Goal: Transaction & Acquisition: Book appointment/travel/reservation

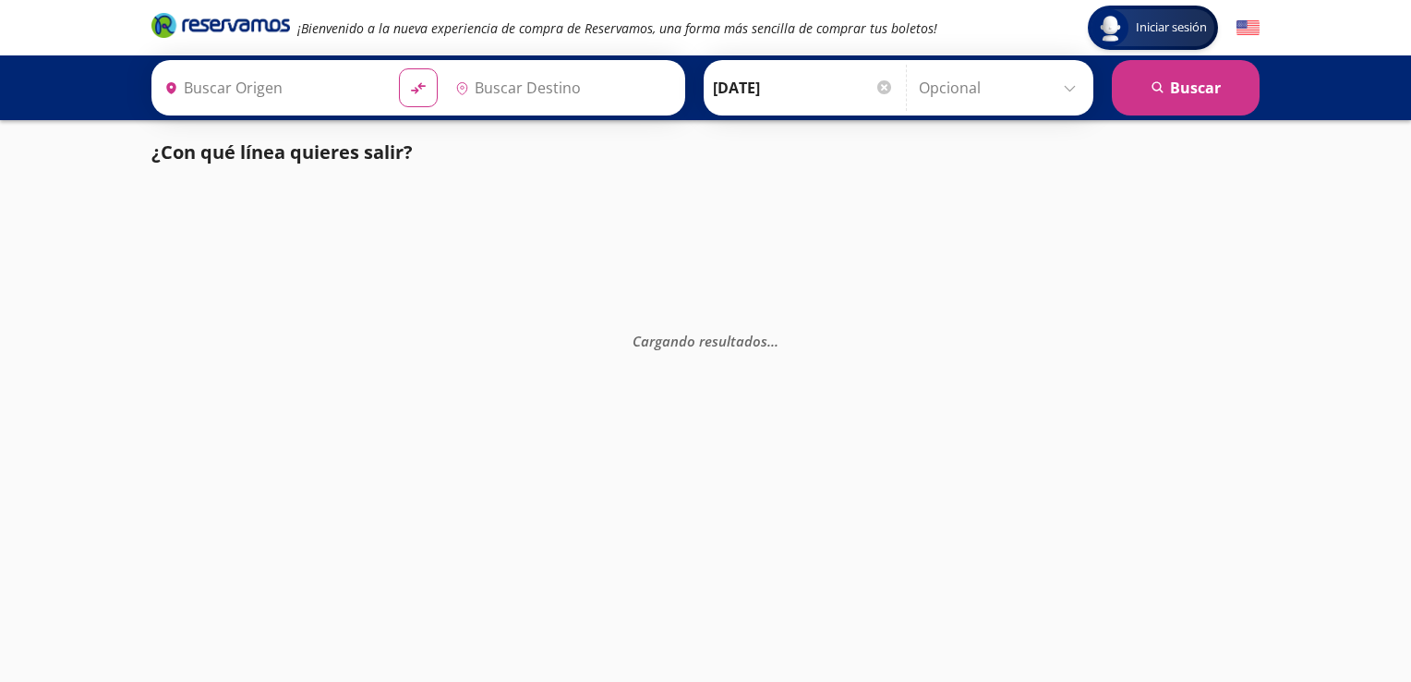
type input "[GEOGRAPHIC_DATA], [GEOGRAPHIC_DATA][PERSON_NAME]"
type input "[GEOGRAPHIC_DATA], [GEOGRAPHIC_DATA]"
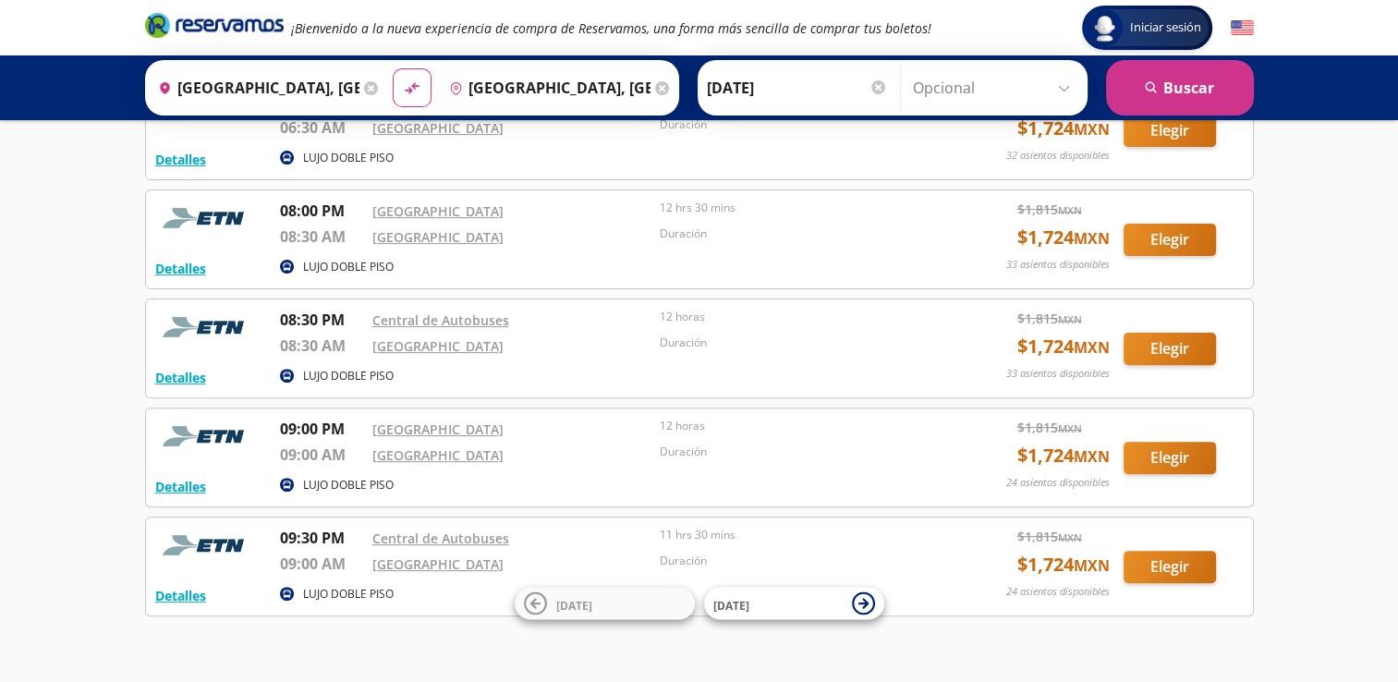
scroll to position [525, 0]
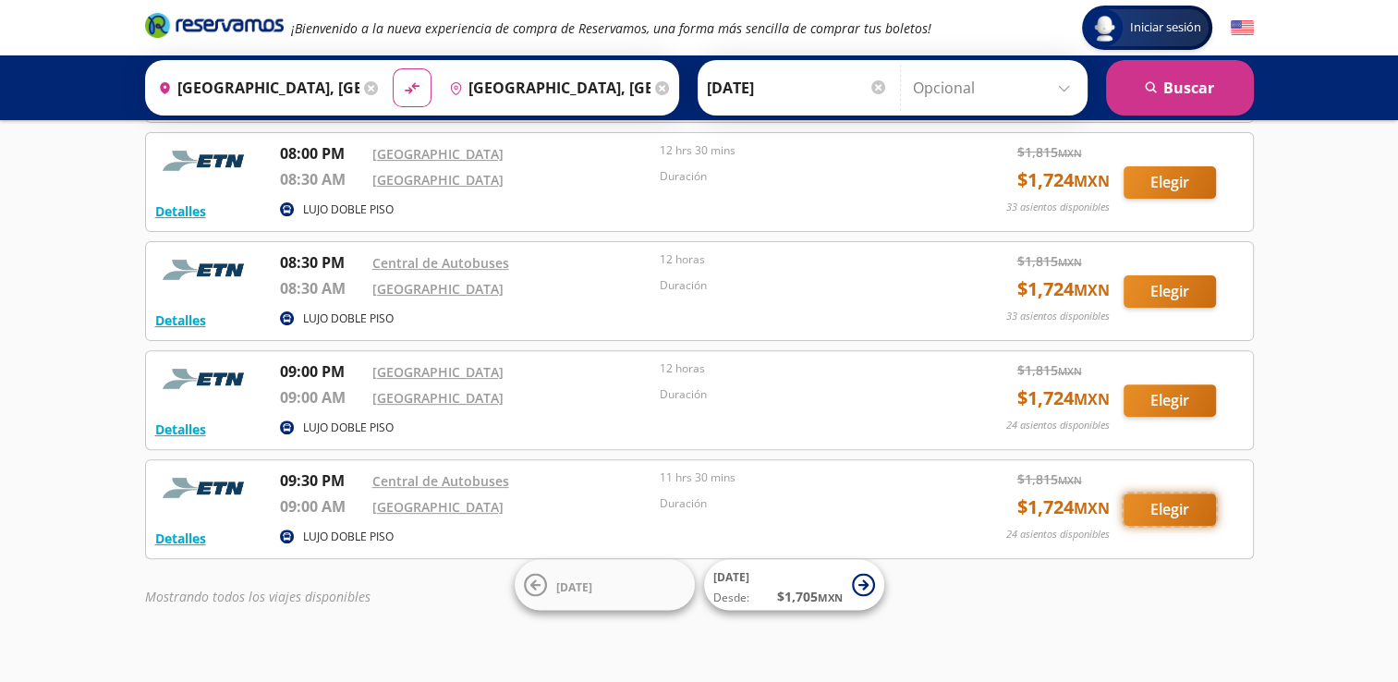
click at [1185, 513] on button "Elegir" at bounding box center [1169, 509] width 92 height 32
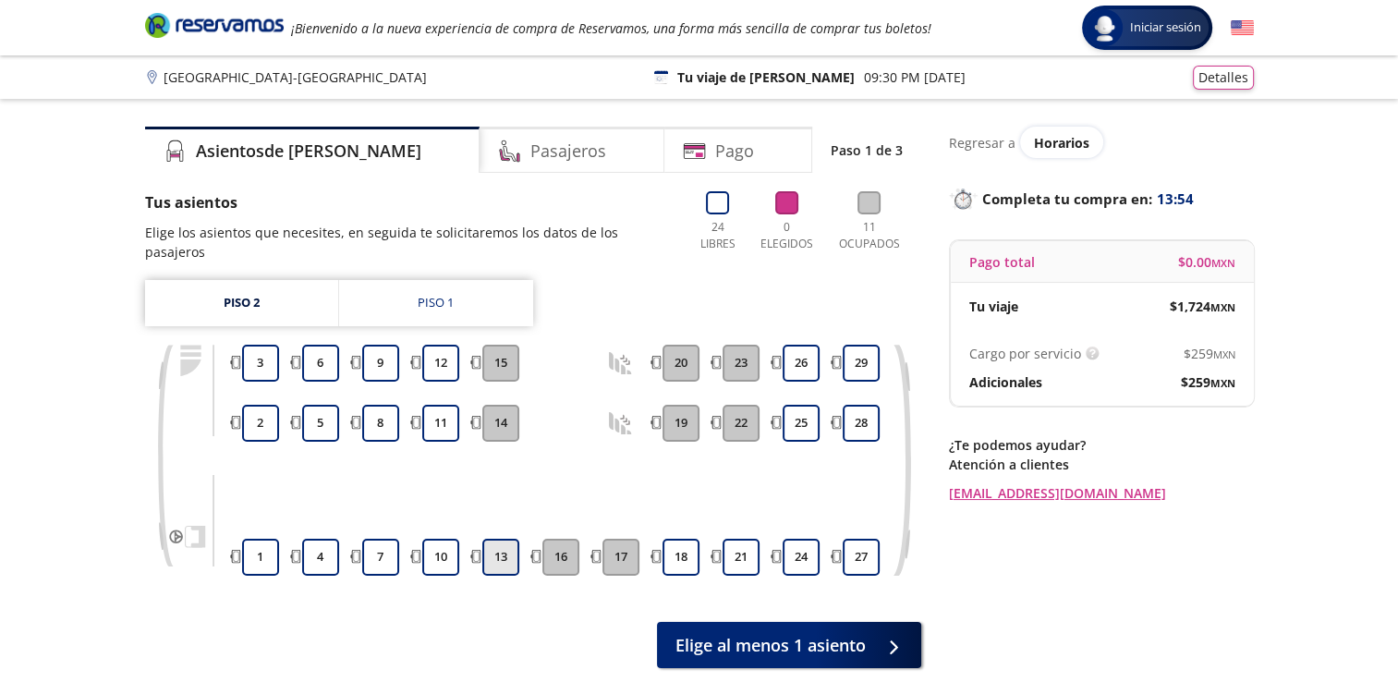
click at [503, 539] on button "13" at bounding box center [500, 557] width 37 height 37
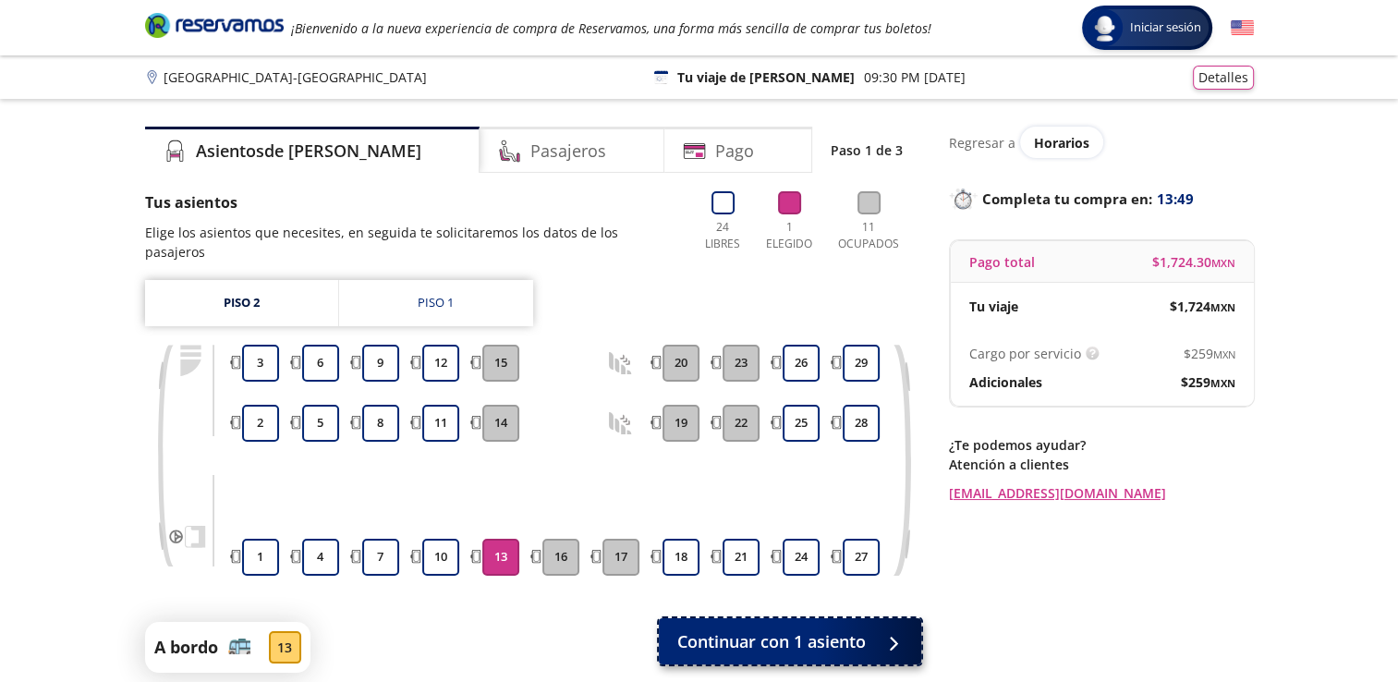
click at [787, 629] on span "Continuar con 1 asiento" at bounding box center [771, 641] width 188 height 25
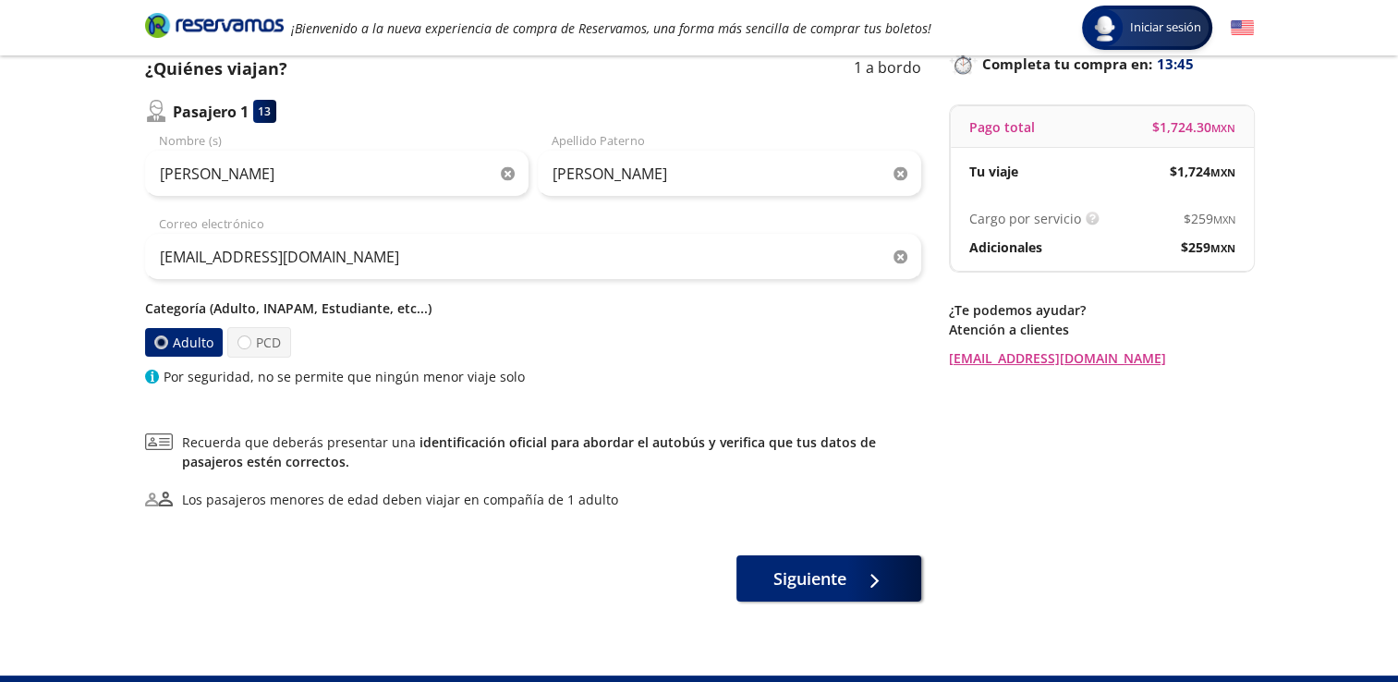
scroll to position [174, 0]
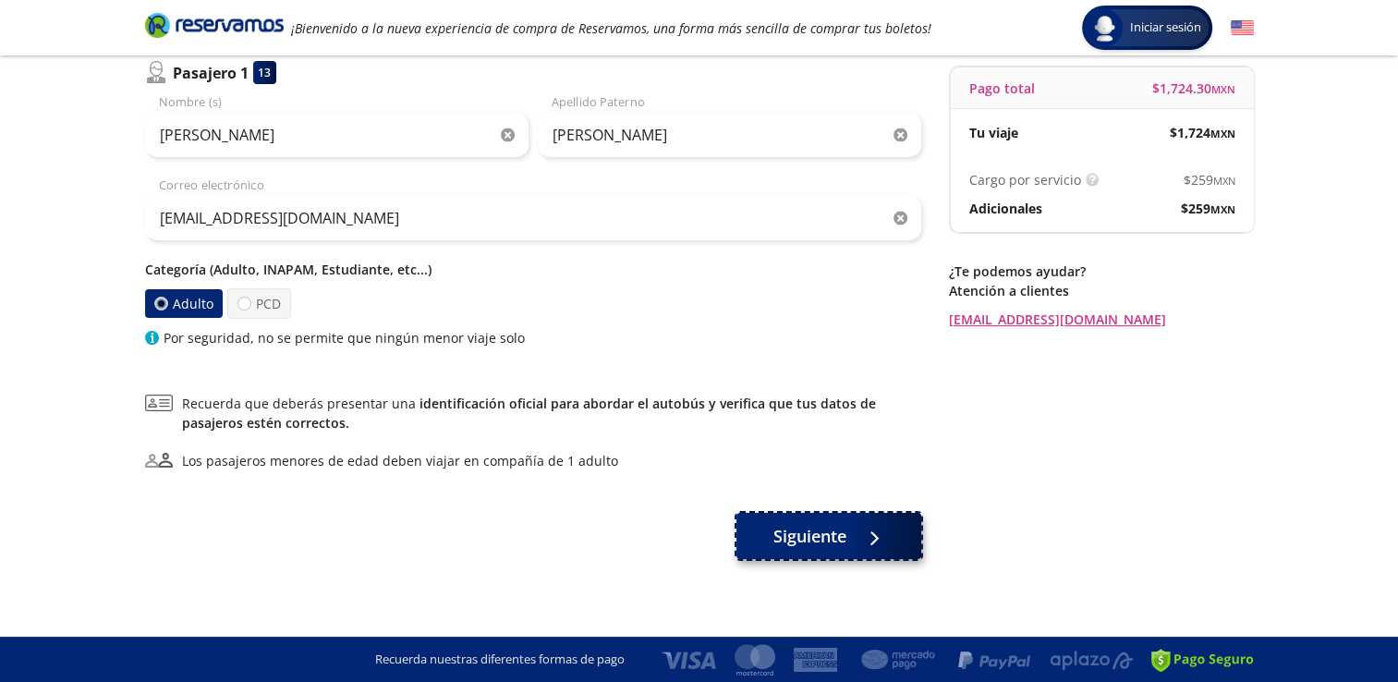
click at [814, 550] on button "Siguiente" at bounding box center [828, 536] width 185 height 46
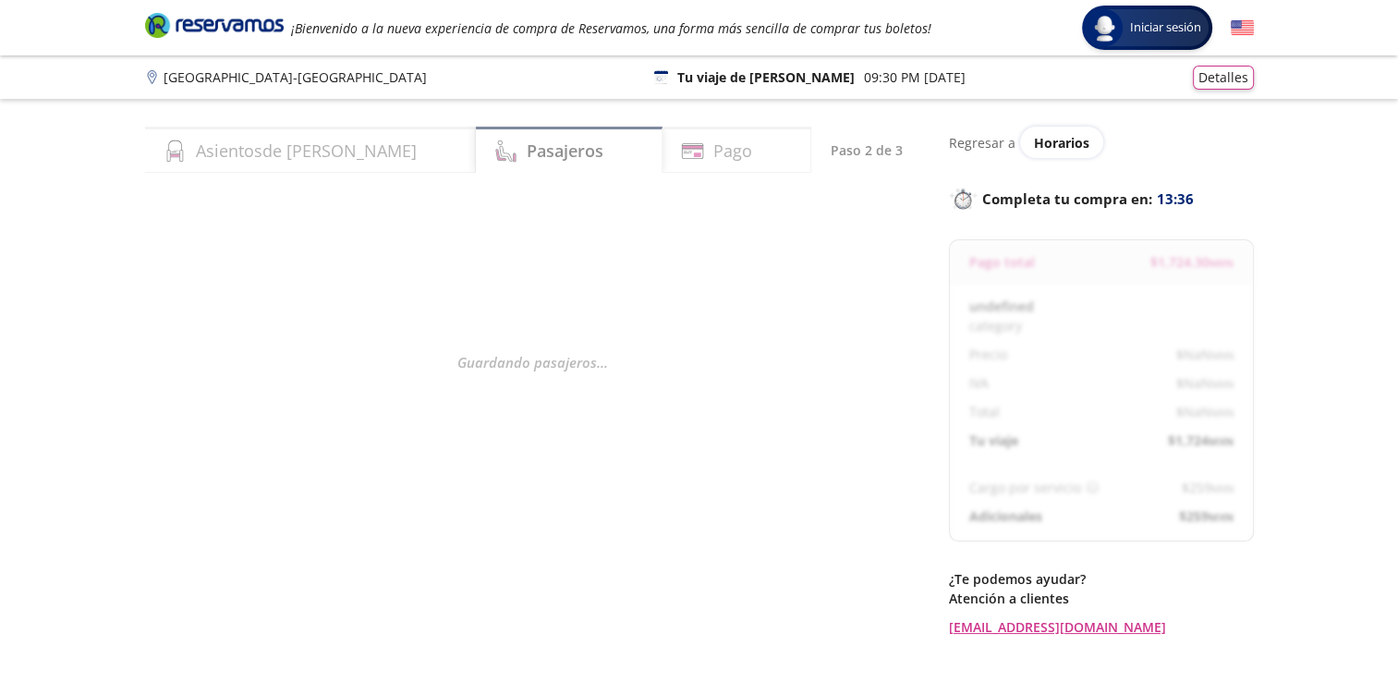
select select "MX"
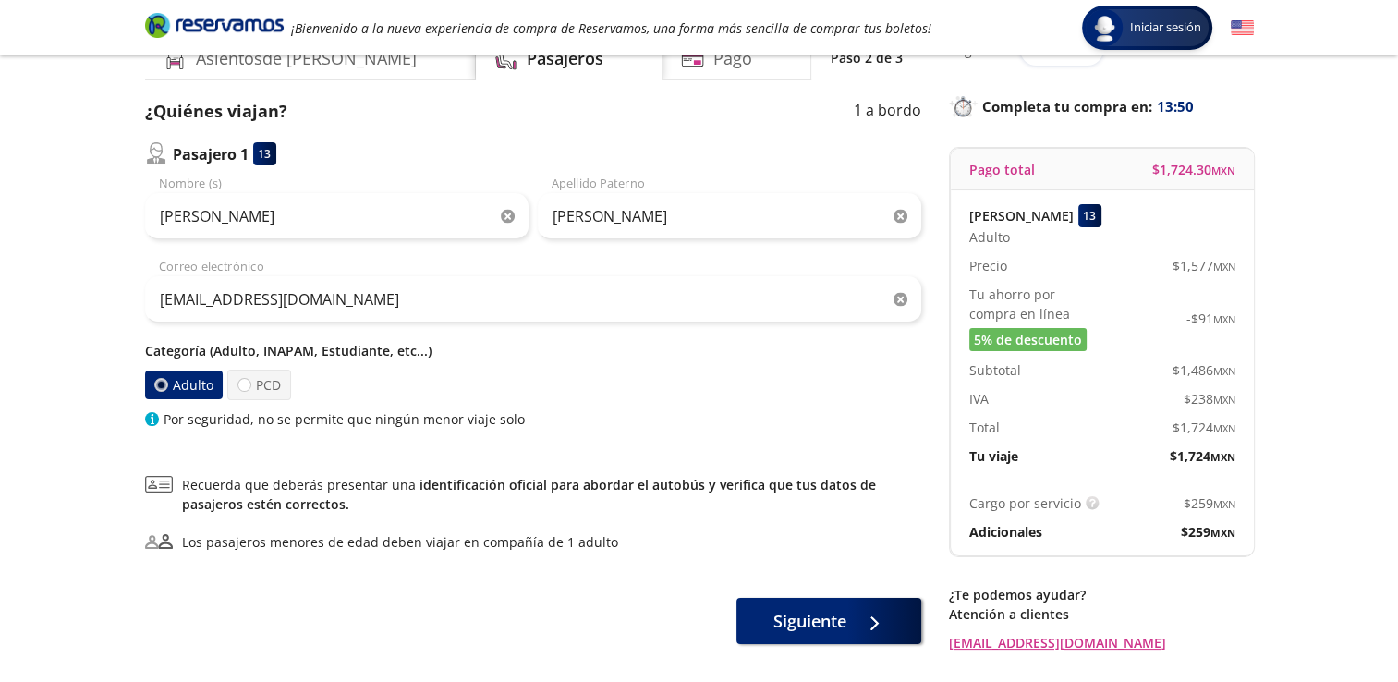
scroll to position [134, 0]
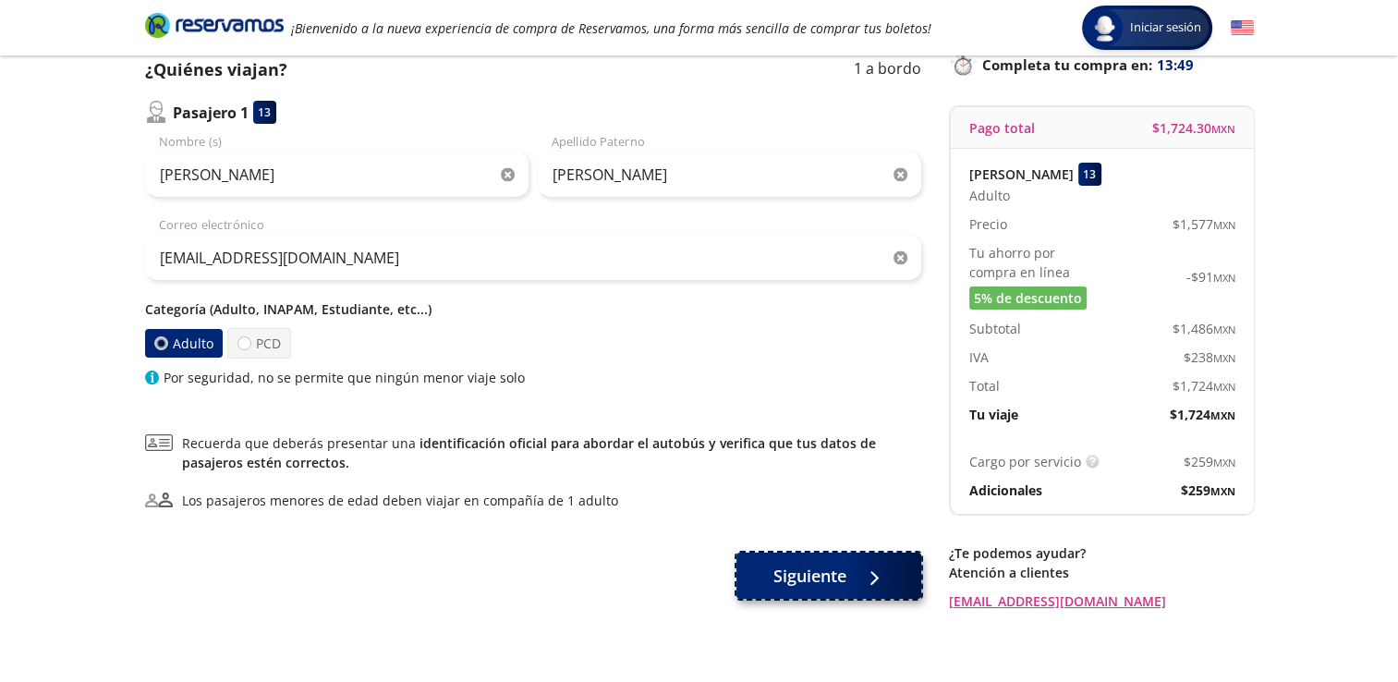
click at [808, 582] on span "Siguiente" at bounding box center [809, 575] width 73 height 25
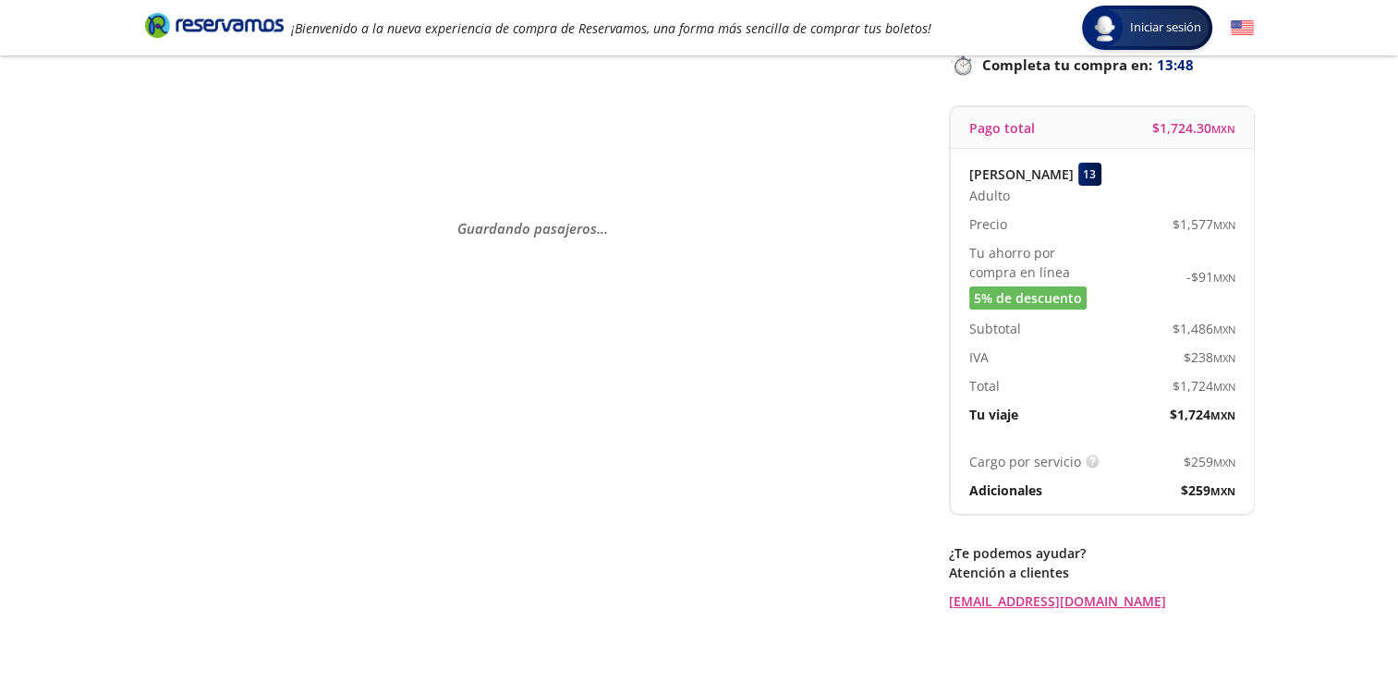
scroll to position [0, 0]
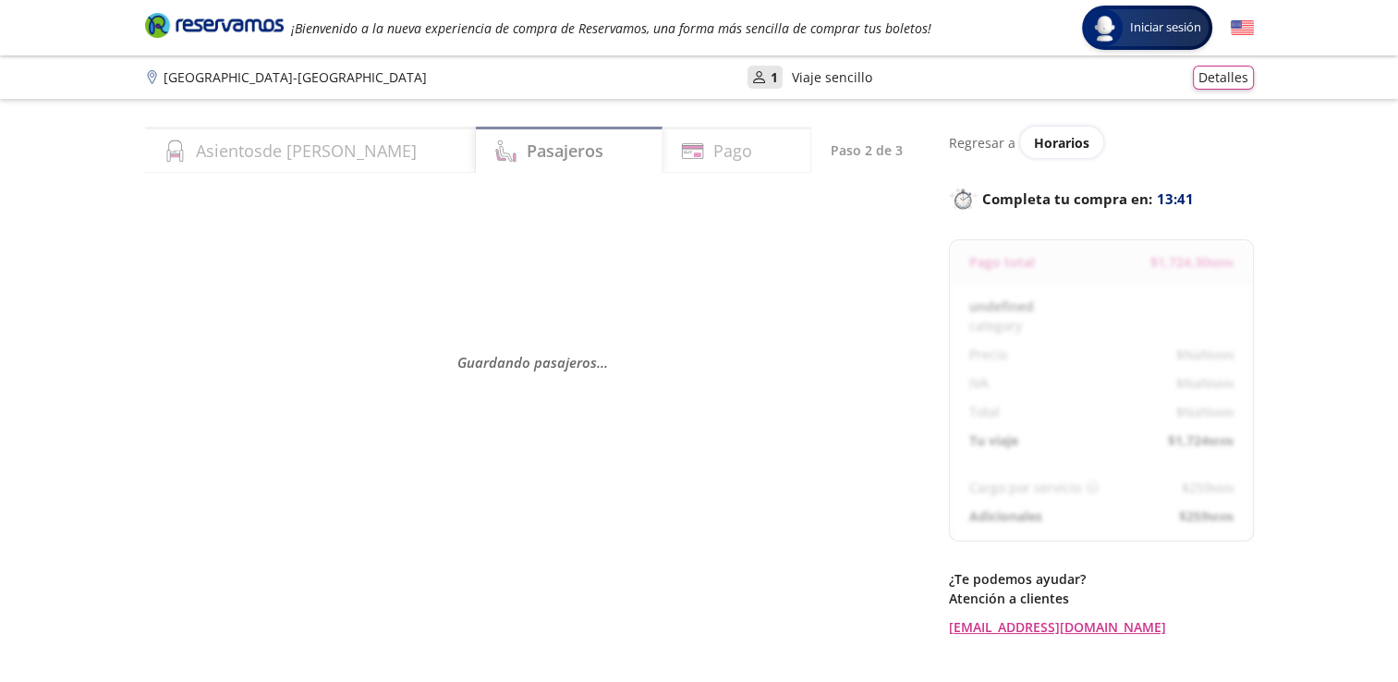
select select "MX"
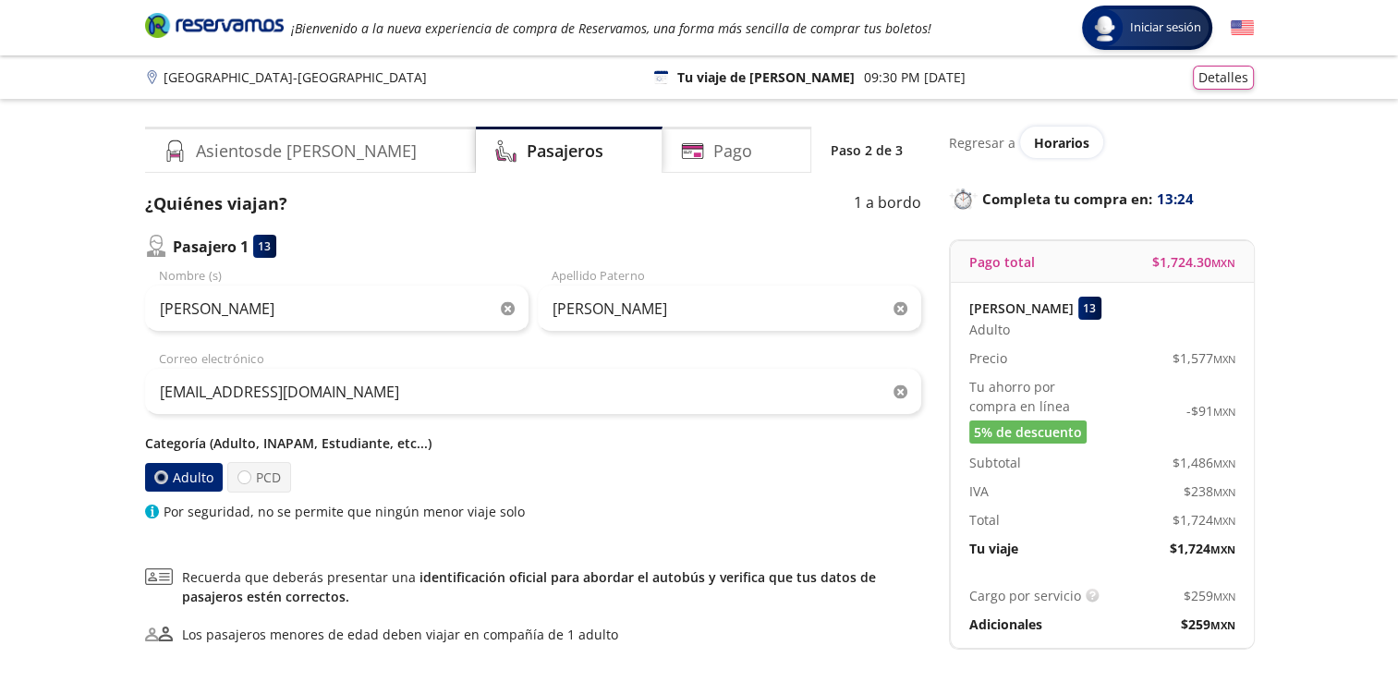
click at [507, 309] on icon "button" at bounding box center [508, 309] width 14 height 14
click at [902, 312] on icon "button" at bounding box center [900, 309] width 14 height 14
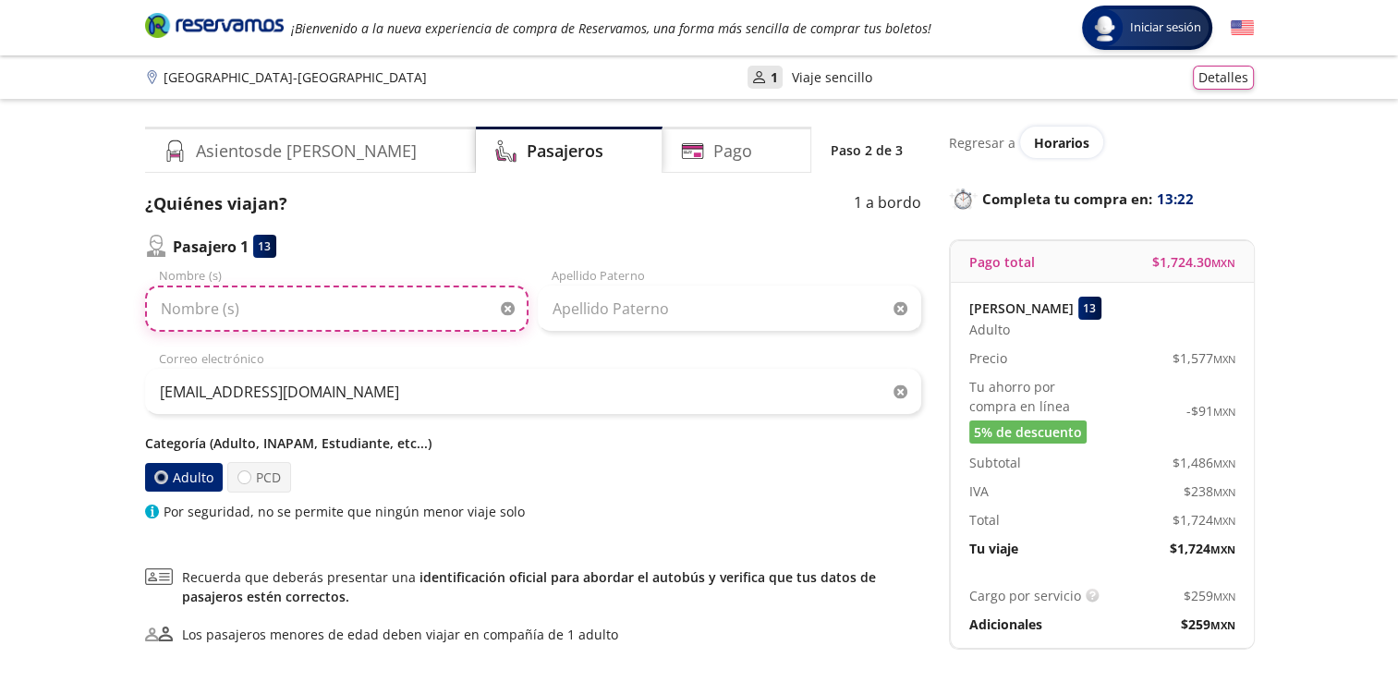
click at [244, 320] on input "Nombre (s)" at bounding box center [336, 308] width 383 height 46
type input "[PERSON_NAME]"
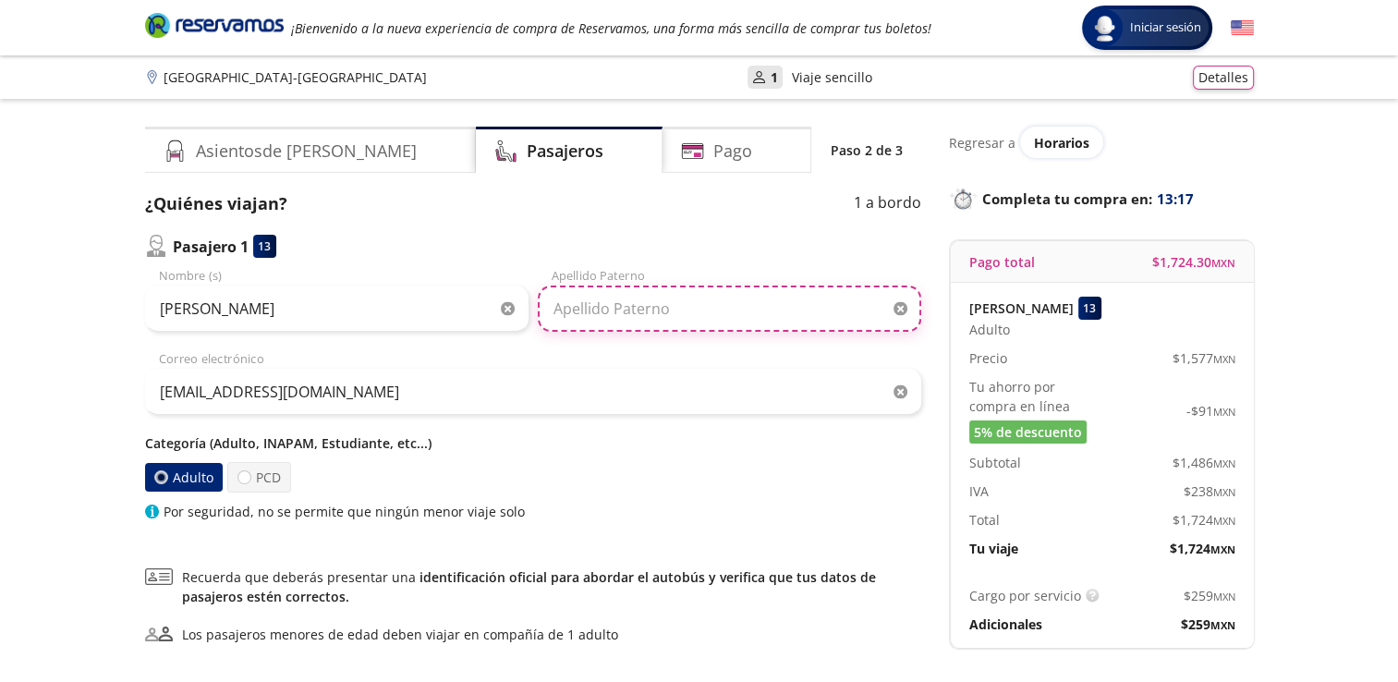
click at [630, 307] on input "Apellido Paterno" at bounding box center [729, 308] width 383 height 46
type input "[PERSON_NAME]"
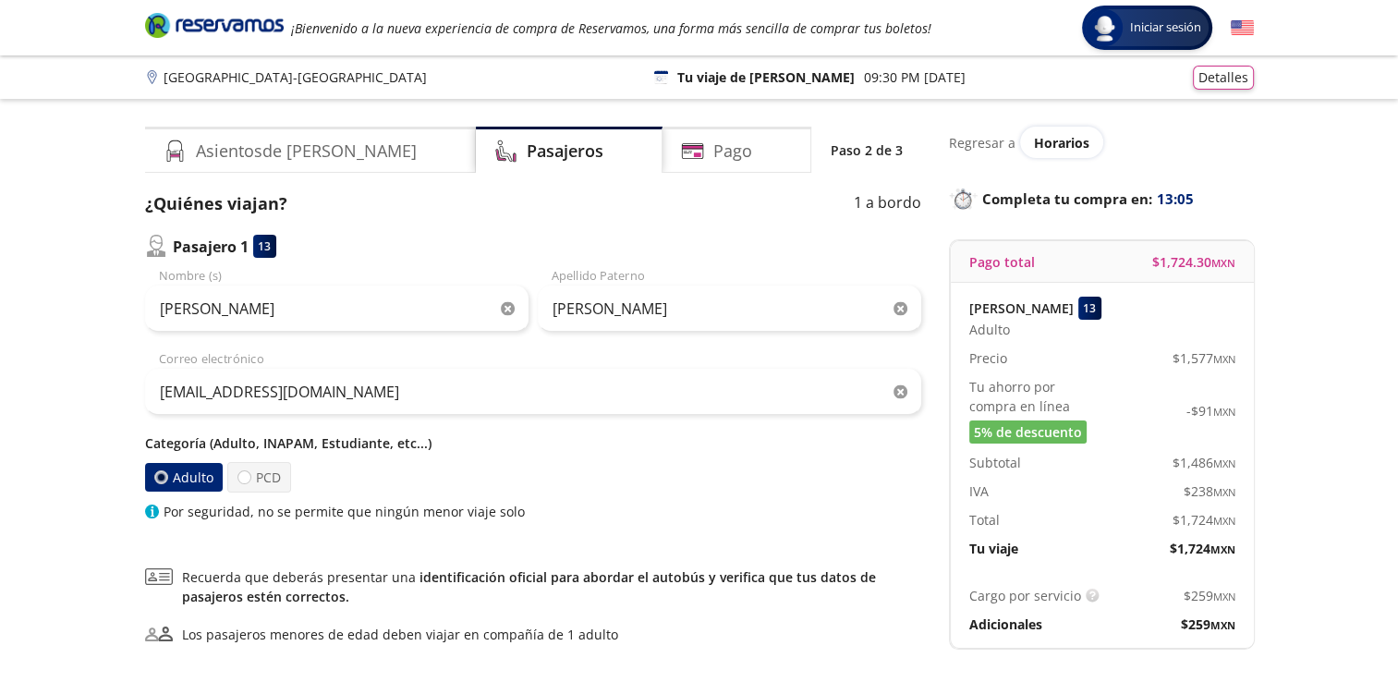
click at [837, 272] on div "[PERSON_NAME] Apellido [PERSON_NAME]" at bounding box center [729, 299] width 383 height 65
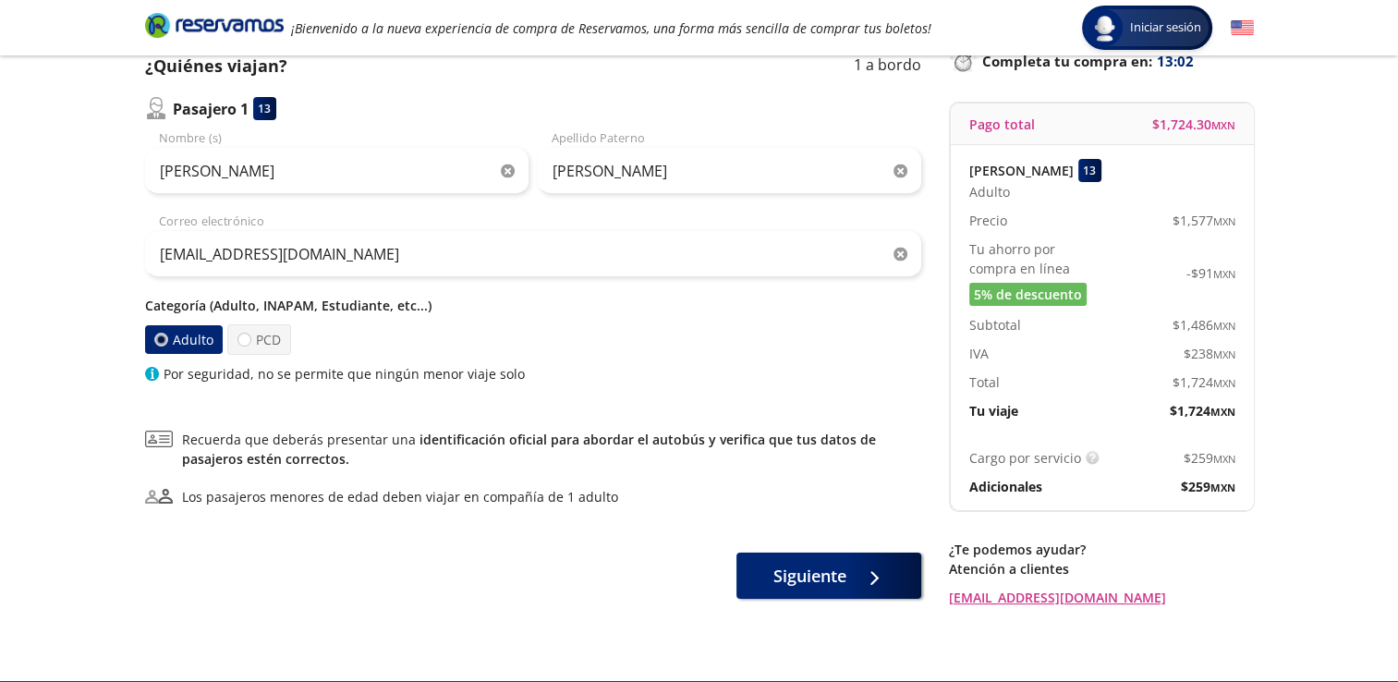
scroll to position [181, 0]
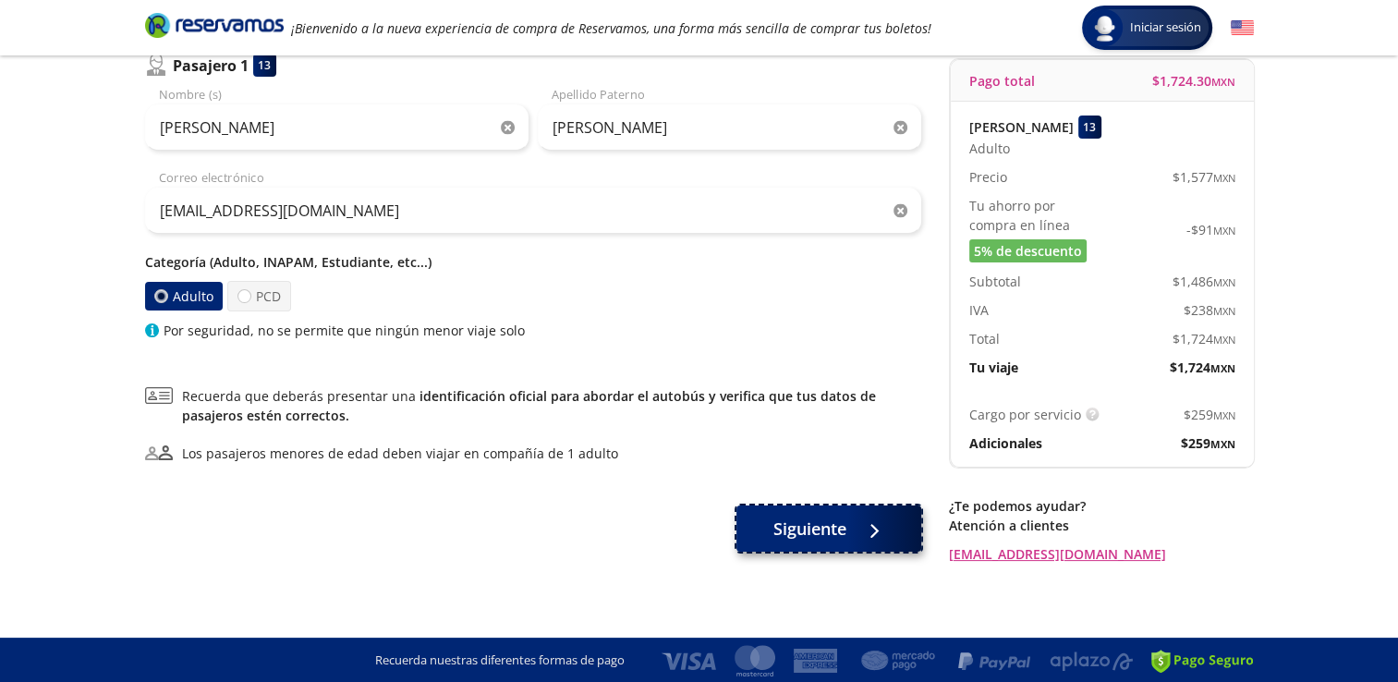
click at [851, 536] on button "Siguiente" at bounding box center [828, 528] width 185 height 46
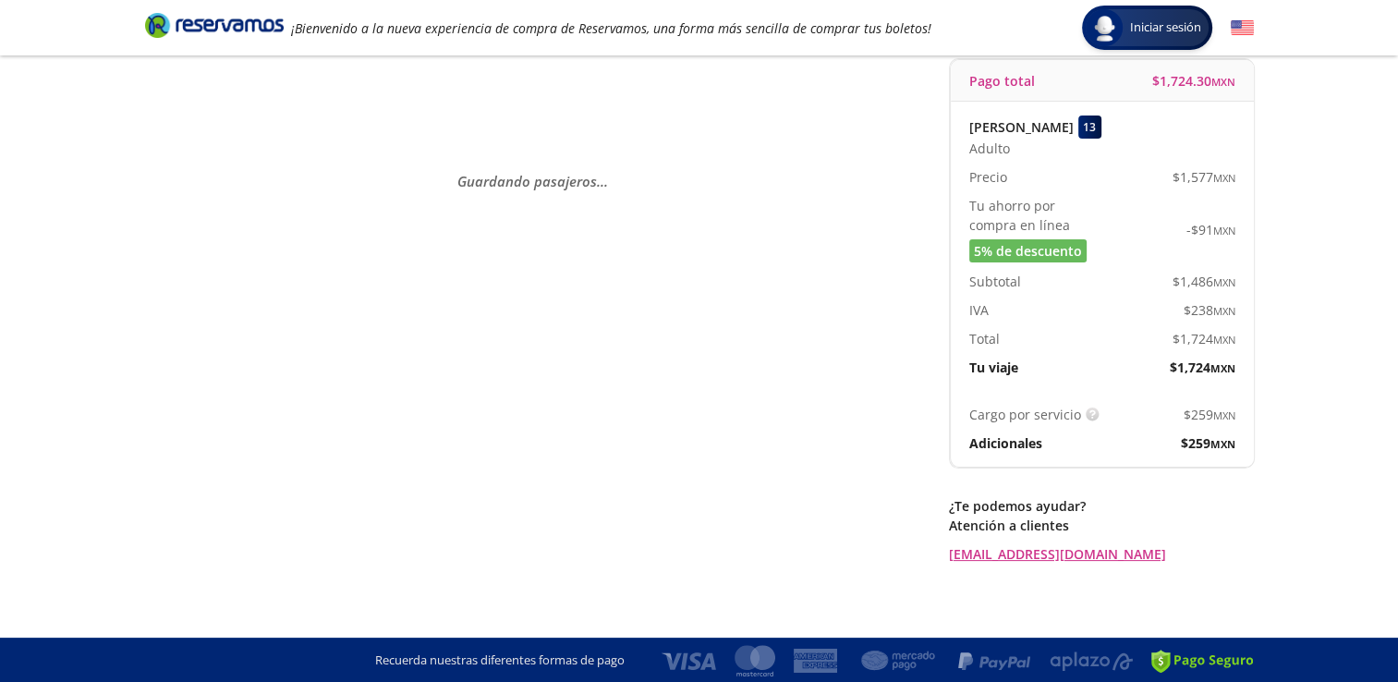
scroll to position [0, 0]
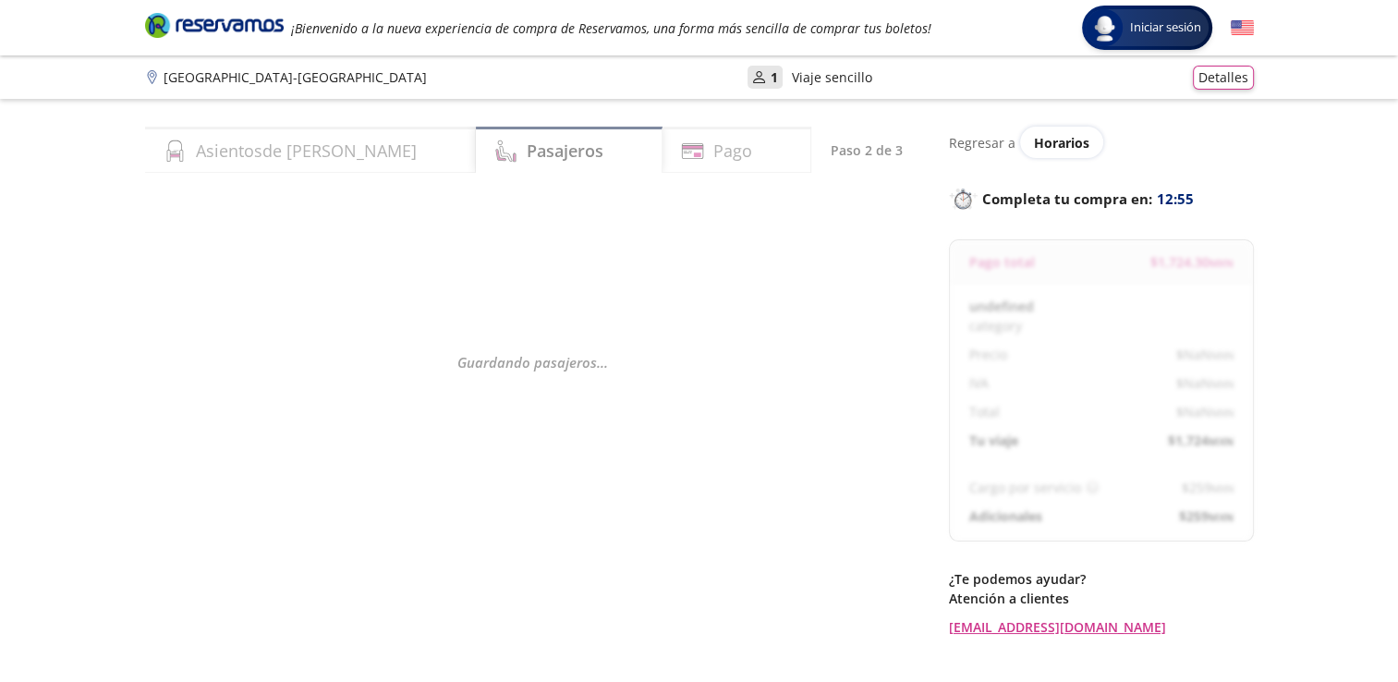
select select "MX"
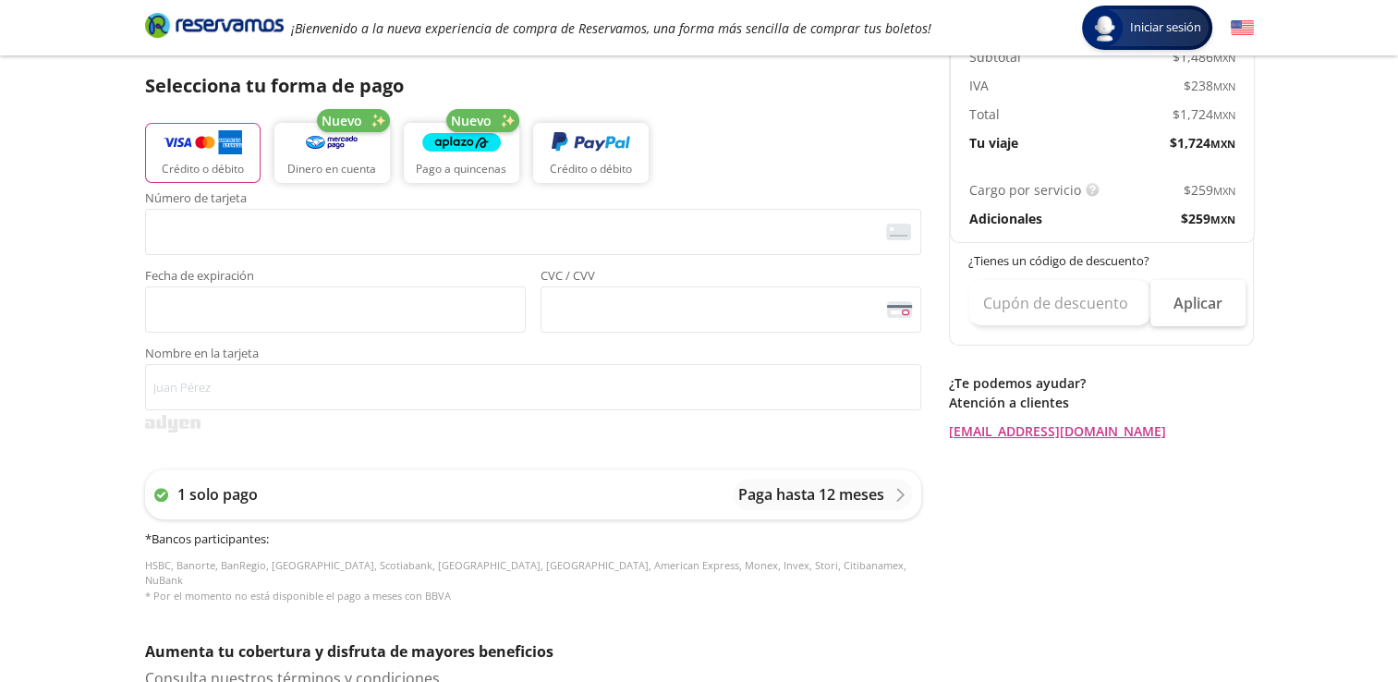
scroll to position [426, 0]
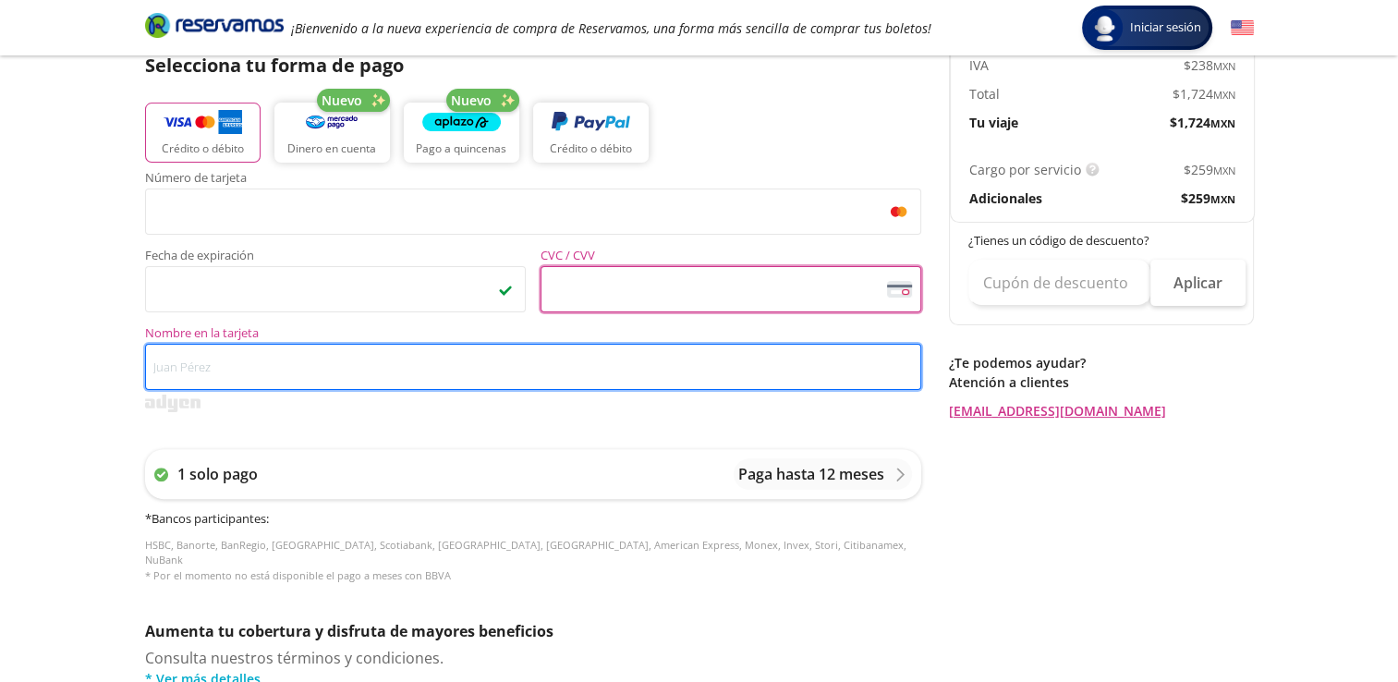
click at [333, 371] on input "Nombre en la tarjeta" at bounding box center [533, 367] width 776 height 46
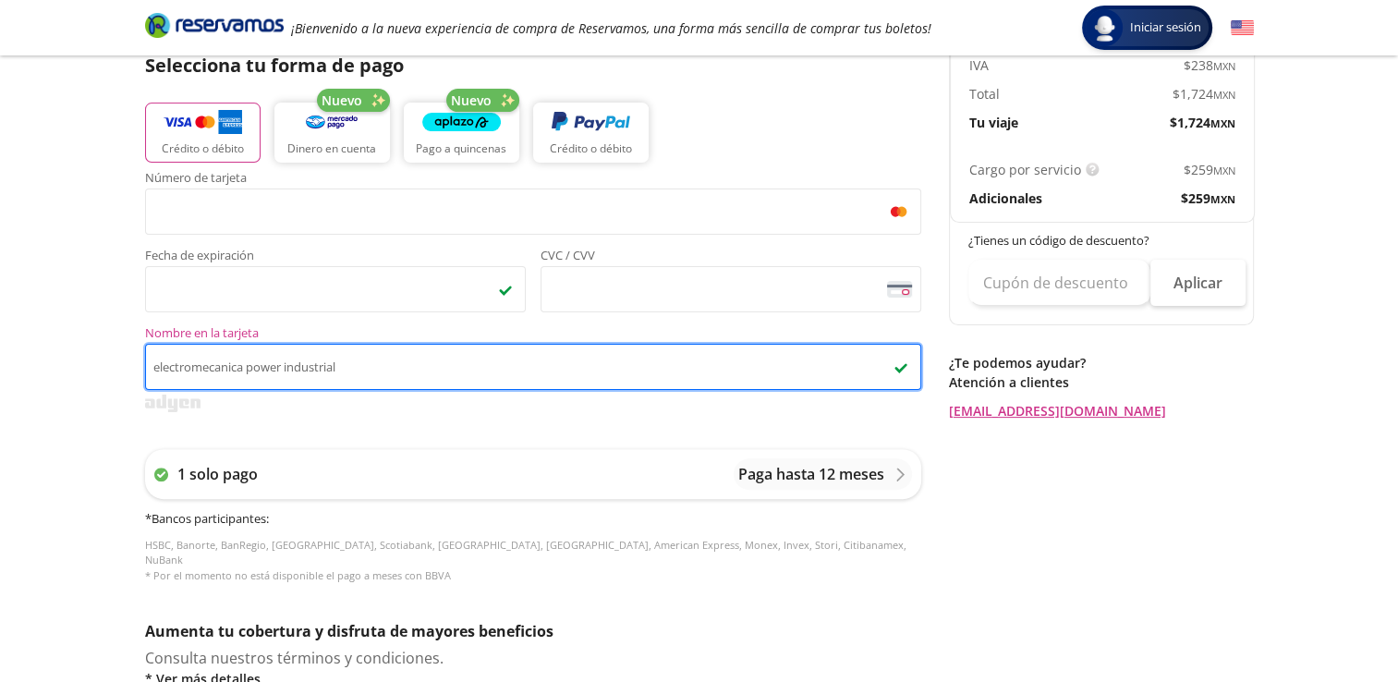
type input "electromecanica power industrial"
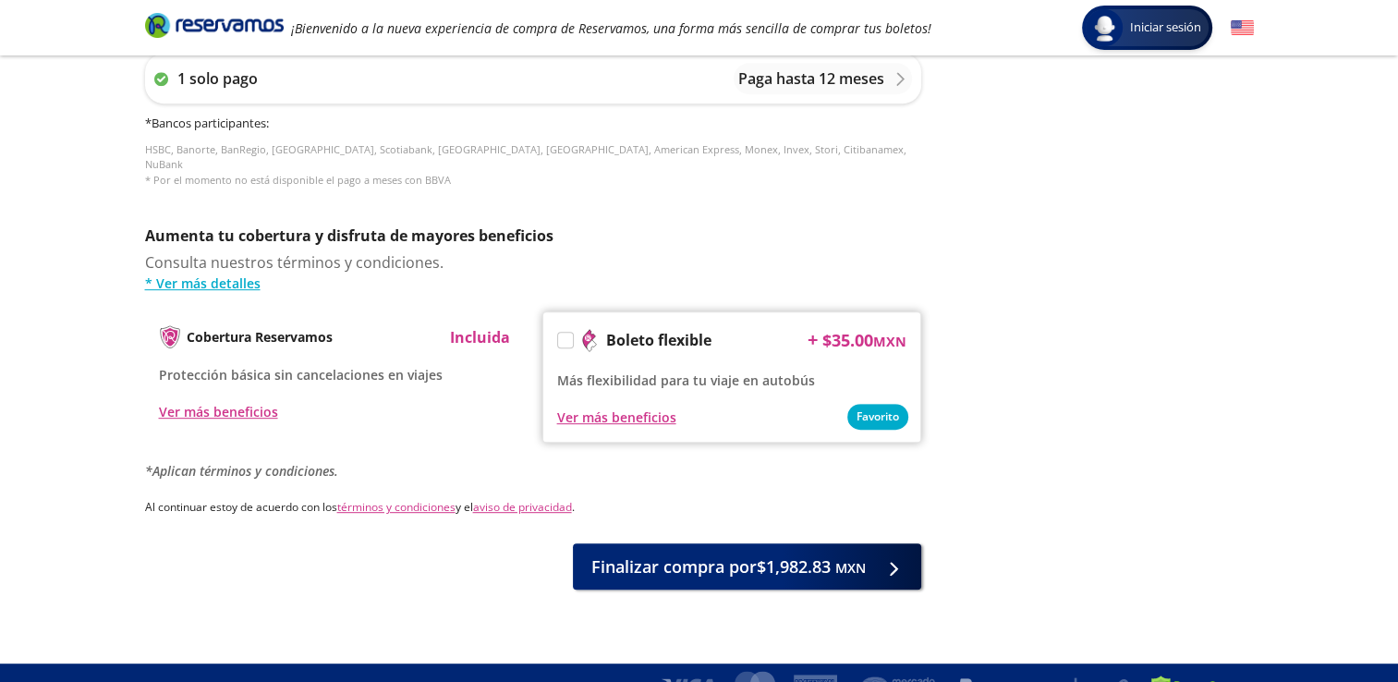
scroll to position [833, 0]
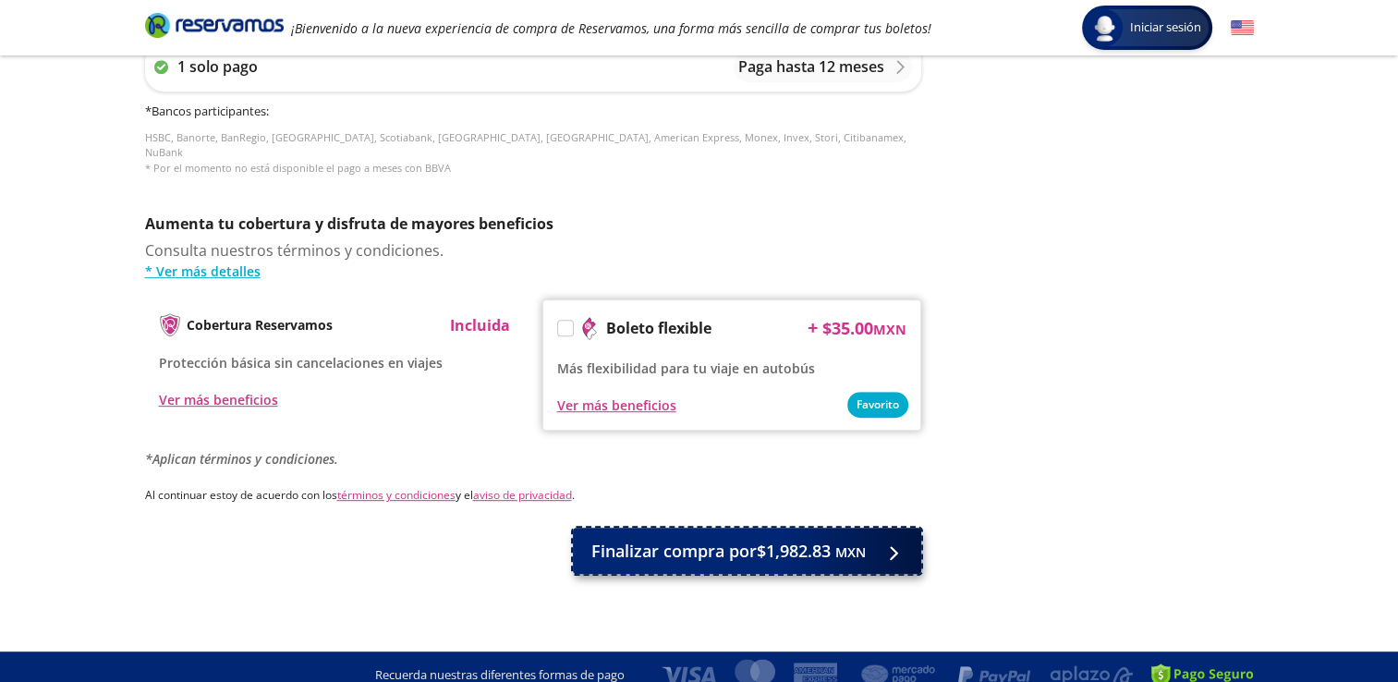
click at [723, 556] on button "Finalizar compra por $1,982.83 MXN" at bounding box center [747, 550] width 348 height 46
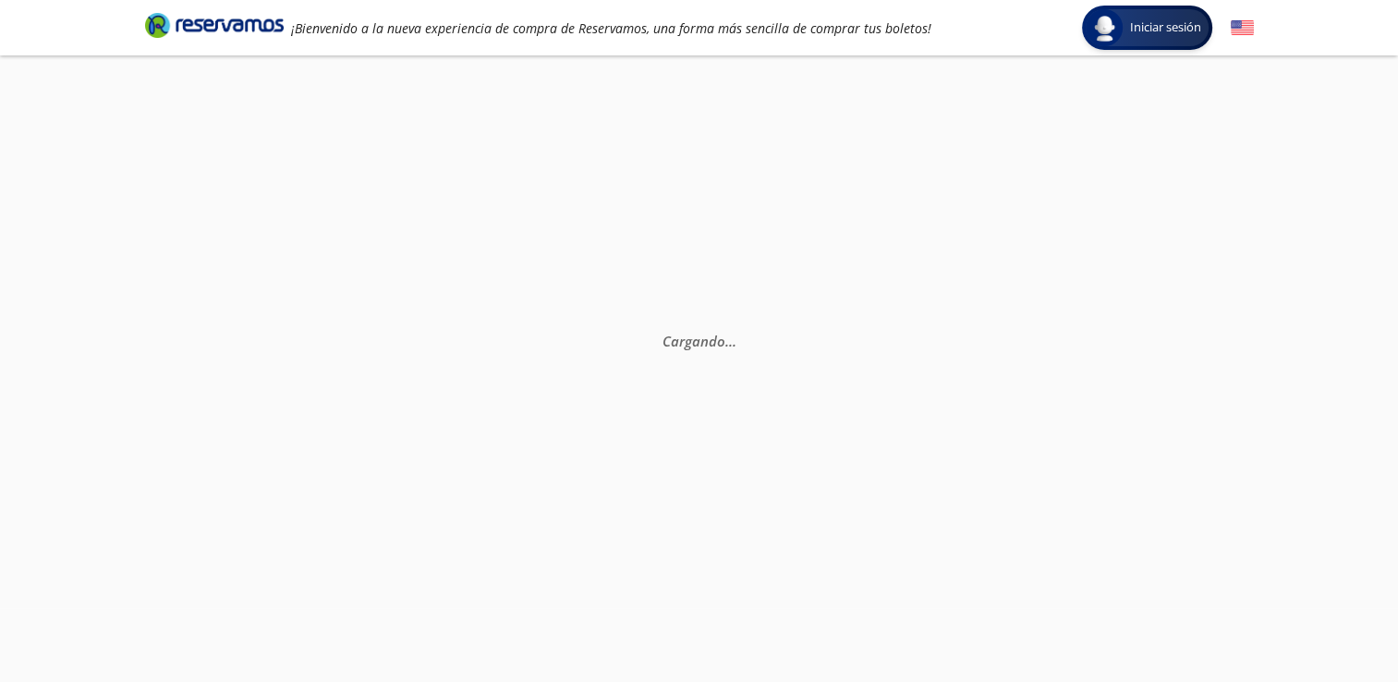
scroll to position [0, 0]
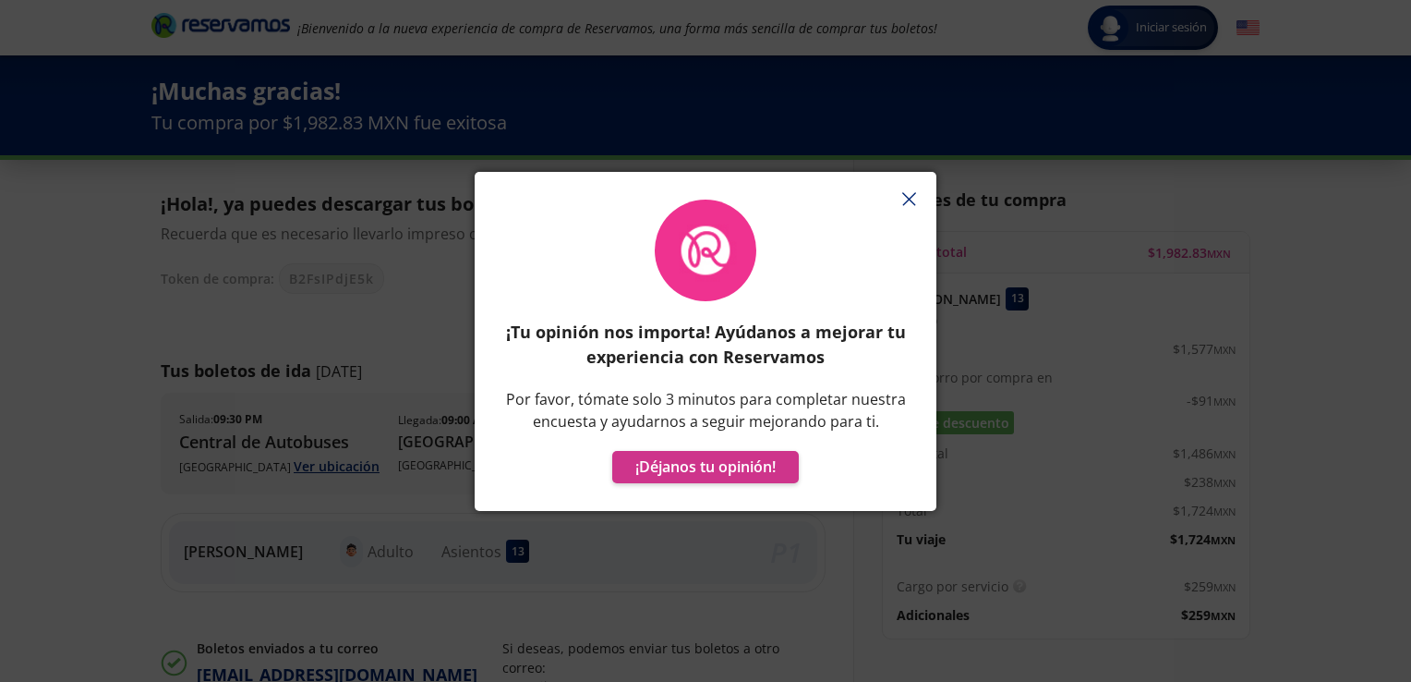
click at [909, 205] on icon "button" at bounding box center [909, 199] width 14 height 14
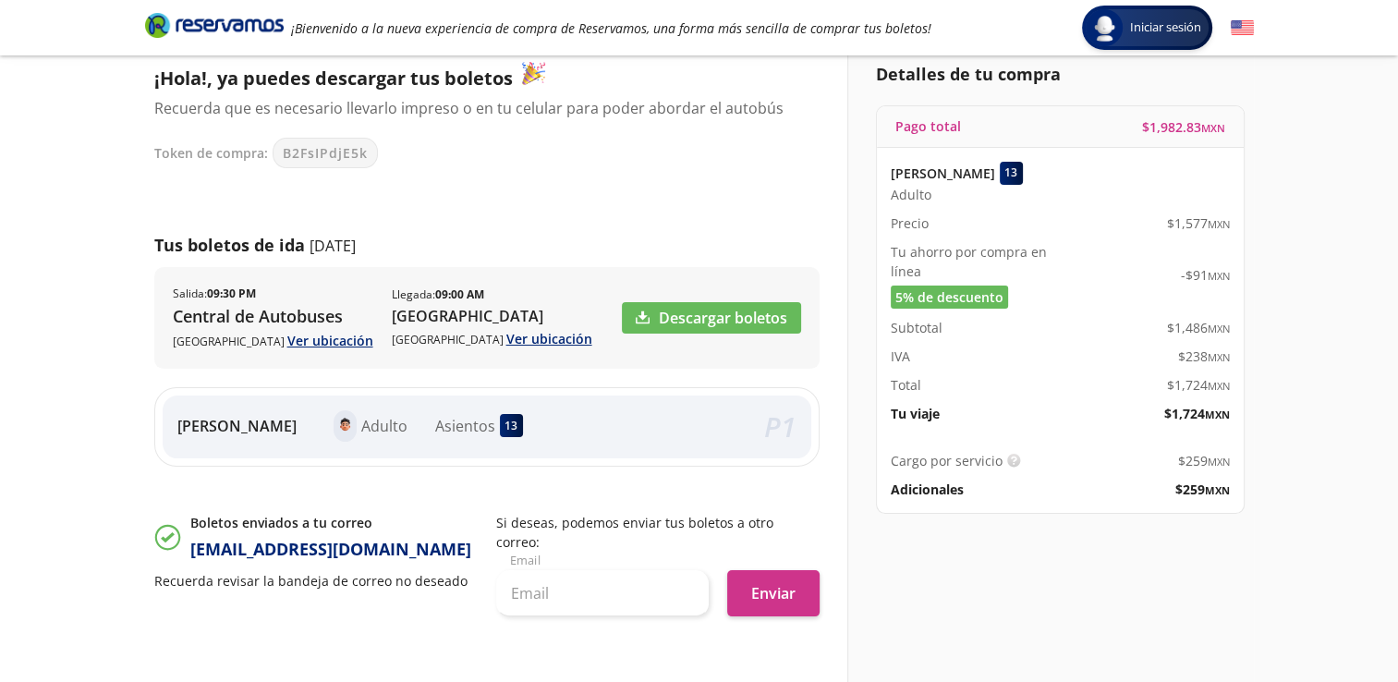
scroll to position [127, 0]
click at [573, 576] on input "text" at bounding box center [602, 592] width 212 height 46
type input "[EMAIL_ADDRESS][DOMAIN_NAME]"
click at [762, 575] on button "Enviar" at bounding box center [773, 592] width 92 height 46
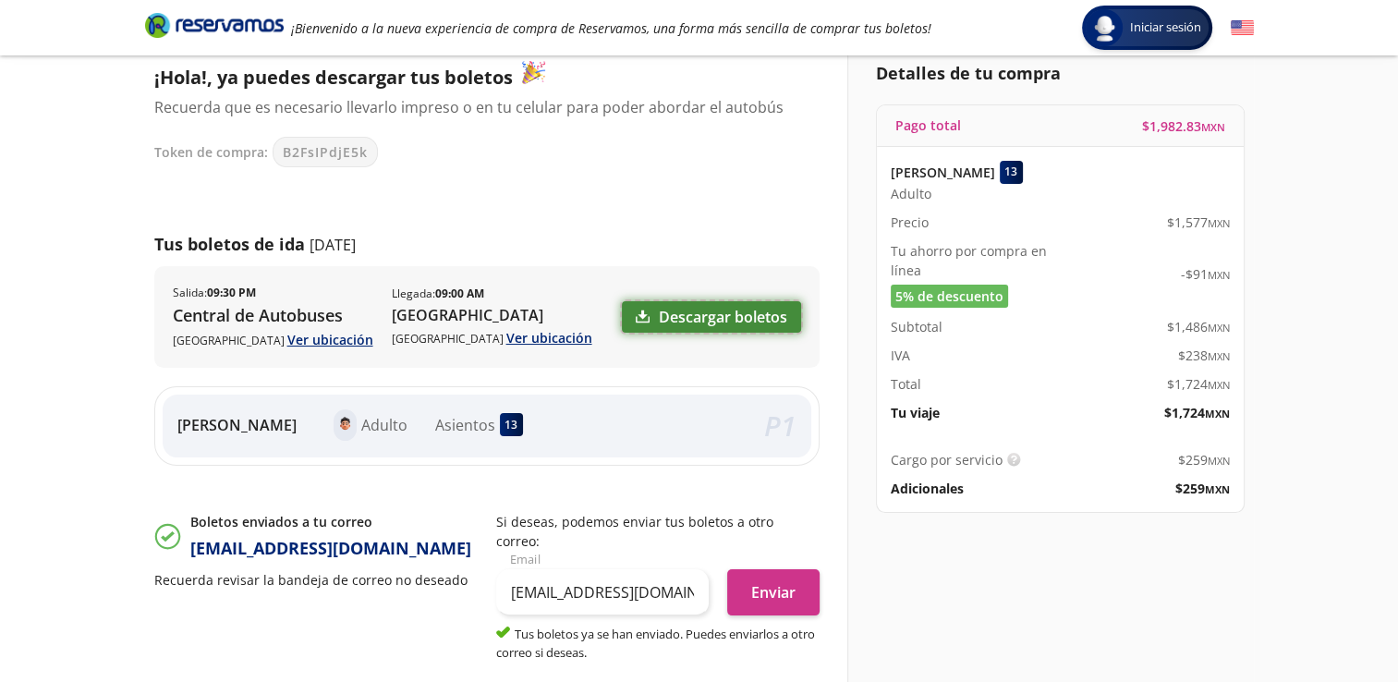
click at [704, 312] on link "Descargar boletos" at bounding box center [711, 316] width 179 height 31
